Goal: Check status

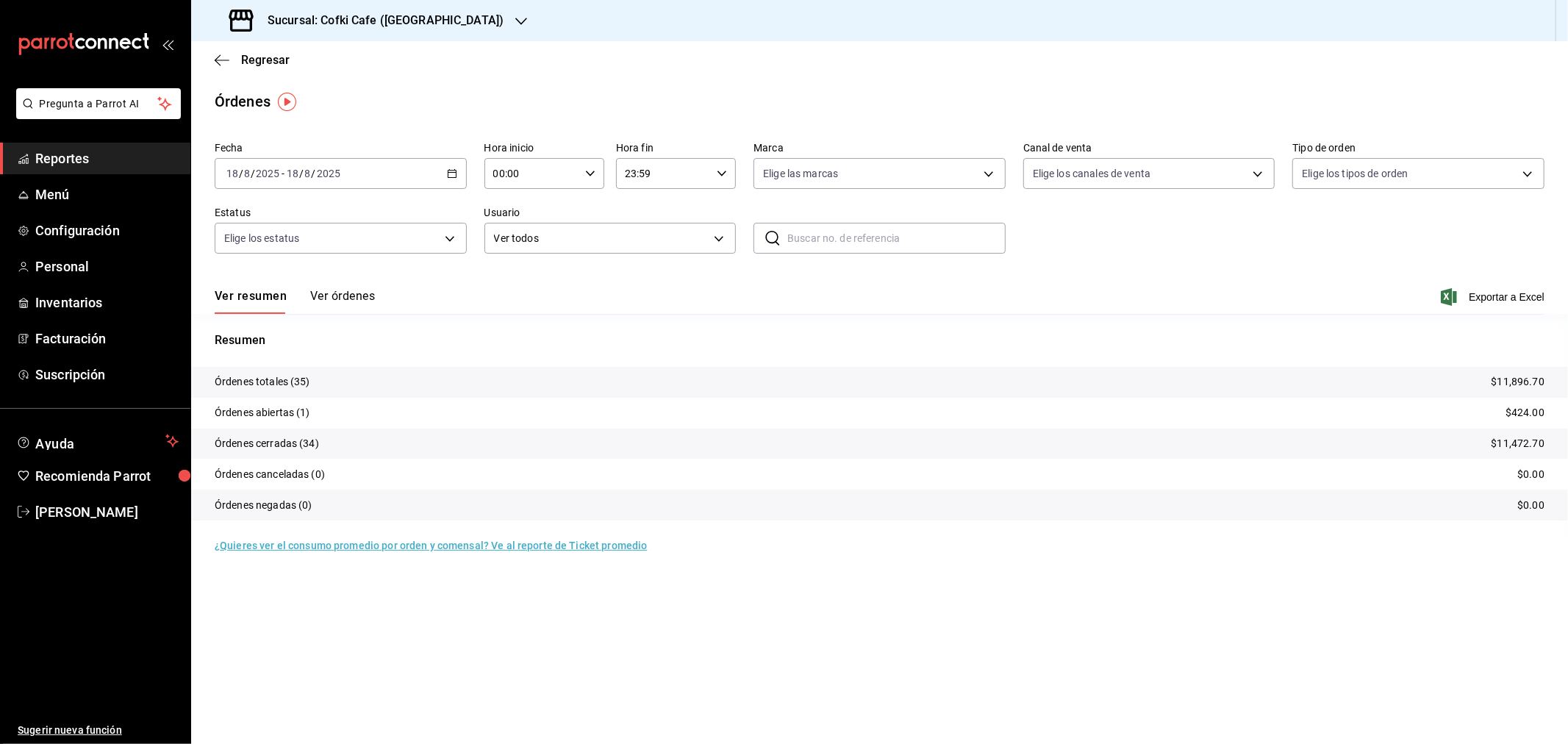
click at [447, 23] on div "Sucursal: Cofki Cafe ([GEOGRAPHIC_DATA])" at bounding box center [367, 20] width 330 height 41
click at [336, 61] on span "Cofki Kid-Friendly Café (MTY)" at bounding box center [270, 63] width 136 height 16
